Goal: Task Accomplishment & Management: Use online tool/utility

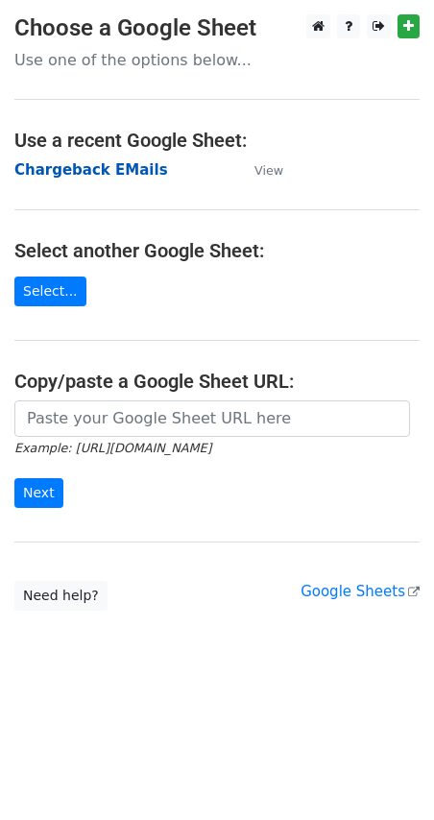
click at [99, 172] on strong "Chargeback EMails" at bounding box center [91, 169] width 154 height 17
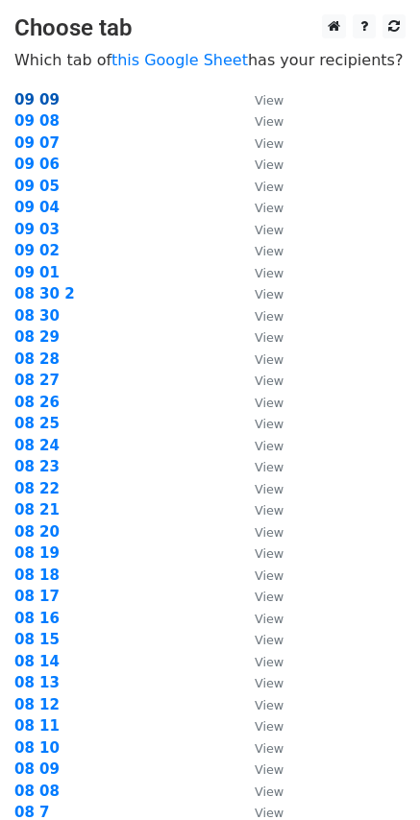
click at [38, 103] on strong "09 09" at bounding box center [36, 99] width 45 height 17
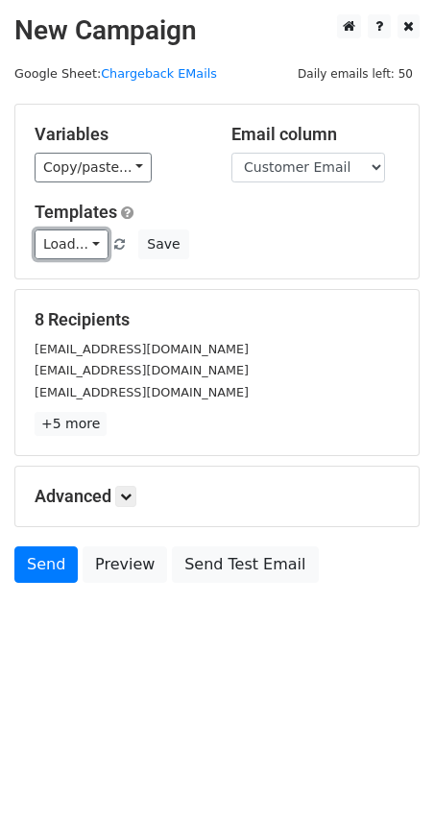
click at [84, 244] on link "Load..." at bounding box center [72, 245] width 74 height 30
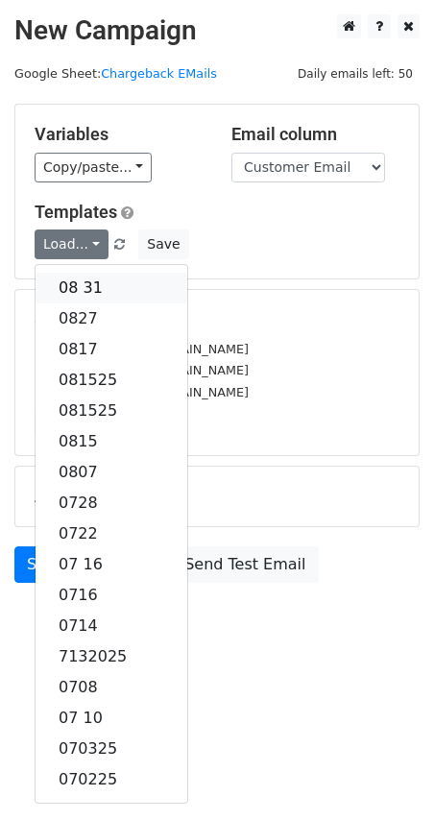
click at [85, 282] on link "08 31" at bounding box center [112, 288] width 152 height 31
